Goal: Task Accomplishment & Management: Manage account settings

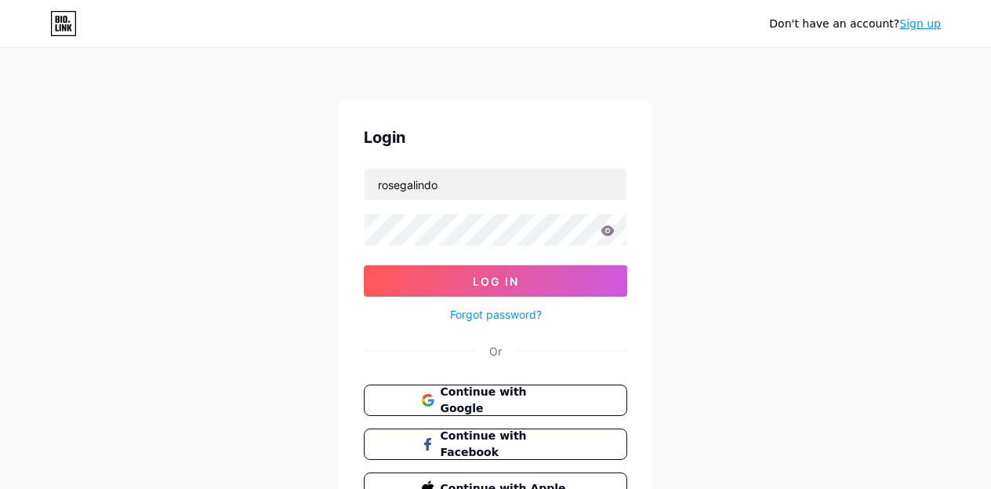
click at [606, 231] on icon at bounding box center [608, 230] width 13 height 10
click at [689, 300] on div "Don't have an account? Sign up Login rosegalindo Log In Forgot password? Or Con…" at bounding box center [495, 289] width 991 height 579
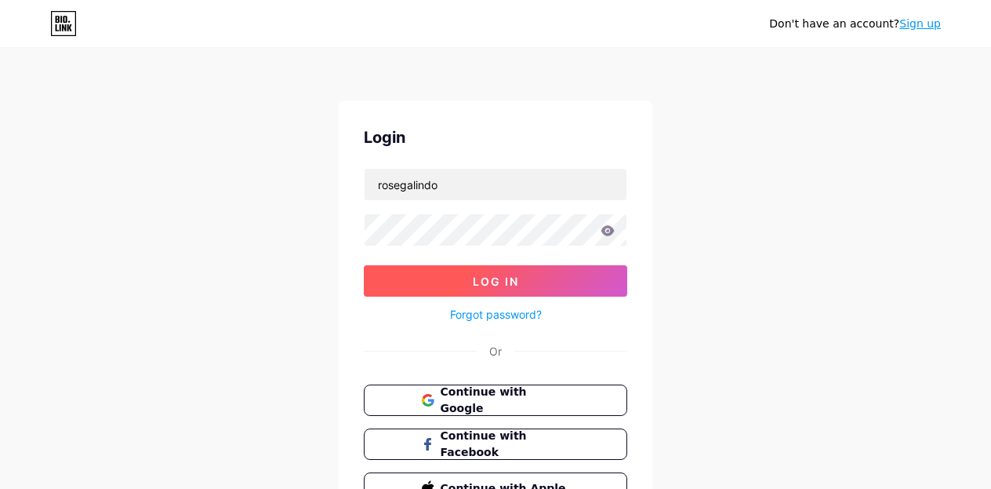
click at [568, 283] on button "Log In" at bounding box center [496, 280] width 264 height 31
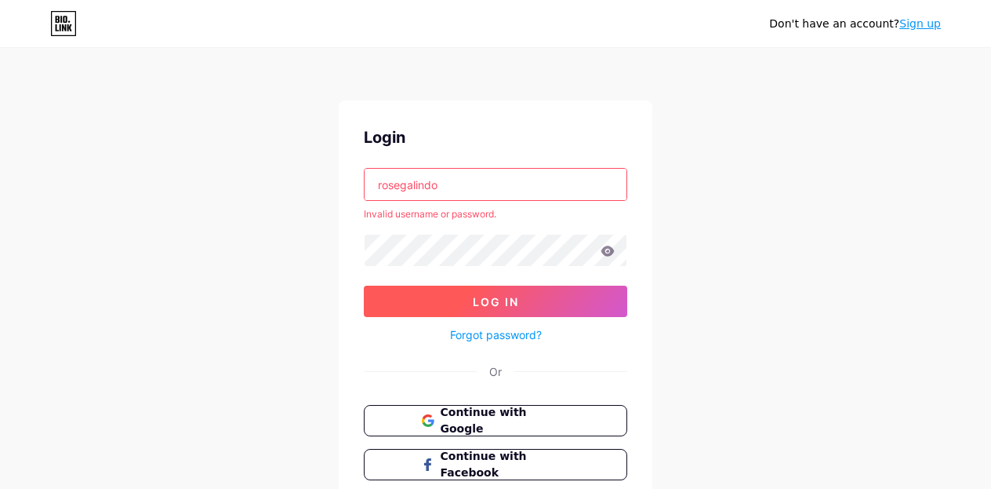
click at [488, 310] on button "Log In" at bounding box center [496, 301] width 264 height 31
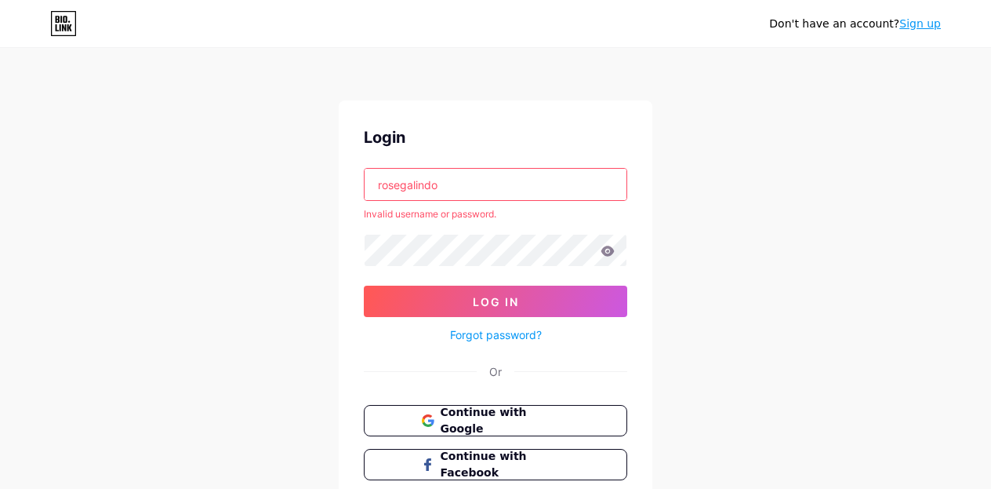
click at [479, 180] on input "rosegalindo" at bounding box center [496, 184] width 262 height 31
click at [481, 184] on input "rosegalindo" at bounding box center [496, 184] width 262 height 31
type input "r"
drag, startPoint x: 454, startPoint y: 186, endPoint x: 321, endPoint y: 179, distance: 133.5
click at [365, 179] on input "rosegalindo" at bounding box center [496, 184] width 262 height 31
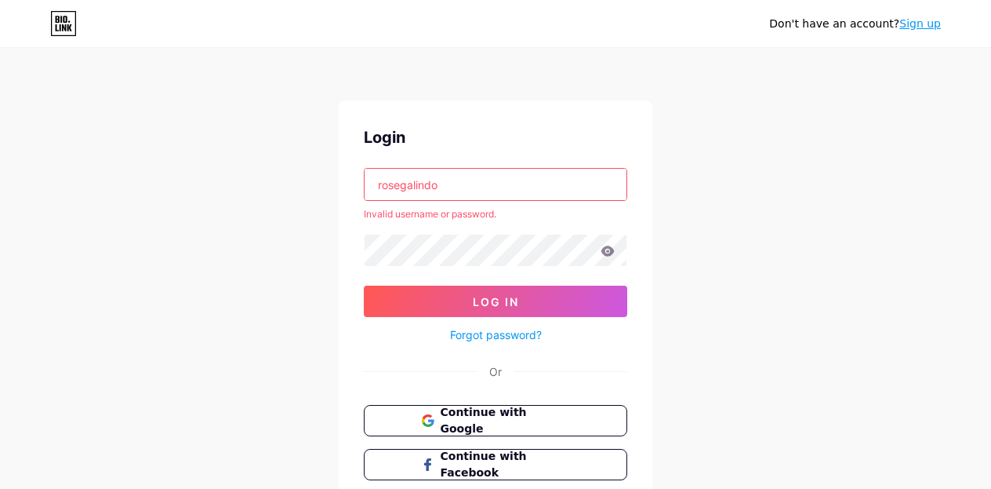
paste input ".[EMAIL_ADDRESS][DOMAIN_NAME]"
type input "[DOMAIN_NAME][EMAIL_ADDRESS][DOMAIN_NAME]"
click at [327, 220] on div "Don't have an account? Sign up Login [DOMAIN_NAME][EMAIL_ADDRESS][DOMAIN_NAME] …" at bounding box center [495, 299] width 991 height 599
click at [660, 110] on div "Don't have an account? Sign up Login [DOMAIN_NAME][EMAIL_ADDRESS][DOMAIN_NAME] …" at bounding box center [495, 299] width 991 height 599
click at [577, 191] on input "[DOMAIN_NAME][EMAIL_ADDRESS][DOMAIN_NAME]" at bounding box center [496, 184] width 262 height 31
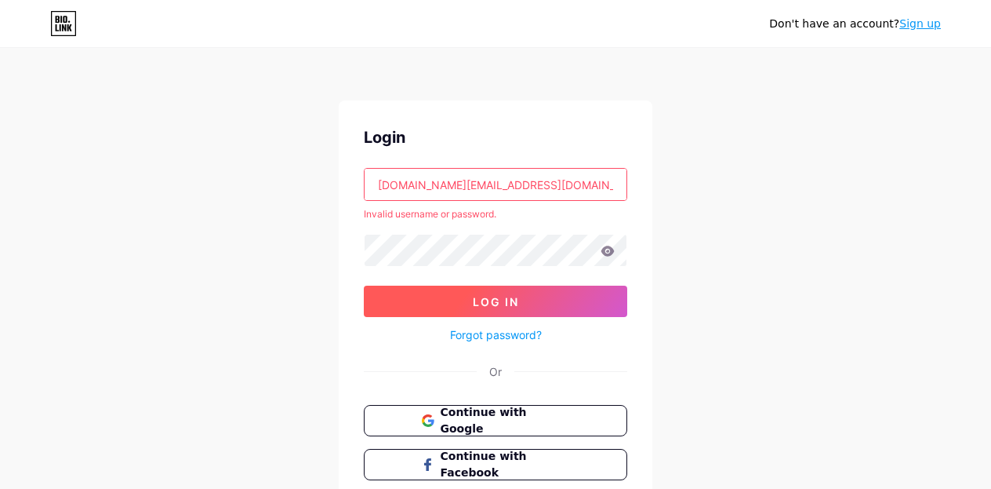
click at [540, 304] on button "Log In" at bounding box center [496, 301] width 264 height 31
